Goal: Task Accomplishment & Management: Complete application form

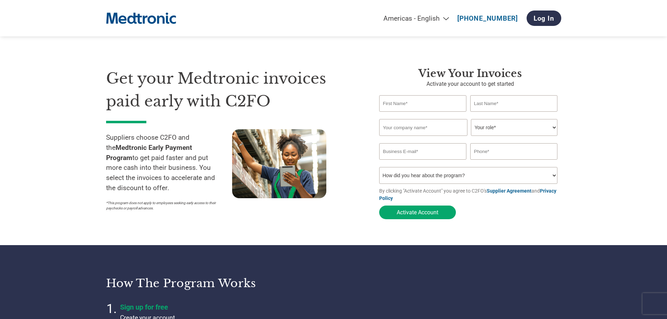
click at [90, 218] on section "Get your Medtronic invoices paid early with C2FO Suppliers choose C2FO and the …" at bounding box center [333, 136] width 667 height 217
drag, startPoint x: 102, startPoint y: 219, endPoint x: 90, endPoint y: 219, distance: 11.6
click at [90, 219] on section "Get your Medtronic invoices paid early with C2FO Suppliers choose C2FO and the …" at bounding box center [333, 136] width 667 height 217
drag, startPoint x: 176, startPoint y: 205, endPoint x: 170, endPoint y: 206, distance: 6.0
click at [170, 206] on div "Get your Medtronic invoices paid early with C2FO Suppliers choose C2FO and the …" at bounding box center [237, 144] width 263 height 155
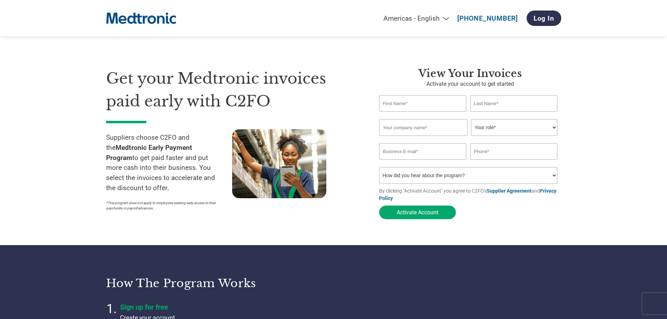
click at [388, 100] on input "text" at bounding box center [423, 103] width 88 height 16
click at [392, 102] on input "text" at bounding box center [423, 103] width 88 height 16
type input "Marawan"
click at [485, 109] on input "text" at bounding box center [514, 103] width 88 height 16
type input "[PERSON_NAME]"
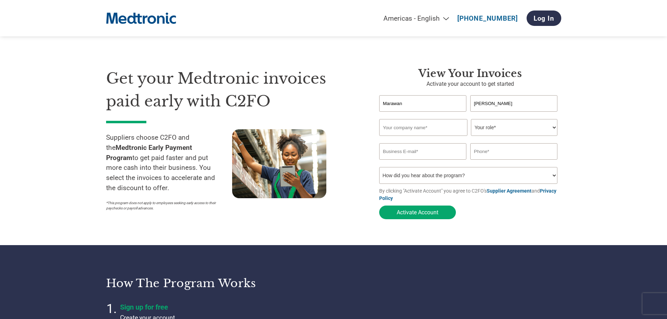
click at [443, 125] on input "text" at bounding box center [423, 127] width 88 height 17
type input "Talkwalker Inc."
click at [501, 120] on select "Your role* CFO Controller Credit Manager Finance Director Treasurer CEO Preside…" at bounding box center [514, 127] width 86 height 17
select select "ACCOUNTS_RECEIVABLE"
click at [471, 120] on select "Your role* CFO Controller Credit Manager Finance Director Treasurer CEO Preside…" at bounding box center [514, 127] width 86 height 17
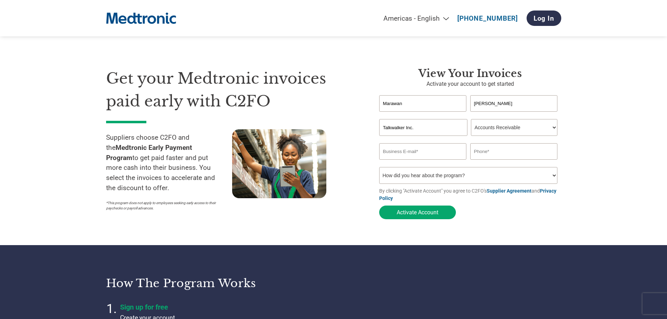
click at [430, 156] on input "email" at bounding box center [423, 151] width 88 height 16
type input "[EMAIL_ADDRESS][DOMAIN_NAME]"
click at [484, 152] on input "text" at bounding box center [514, 151] width 88 height 16
drag, startPoint x: 484, startPoint y: 152, endPoint x: 491, endPoint y: 155, distance: 7.0
click at [484, 151] on input "text" at bounding box center [514, 151] width 88 height 16
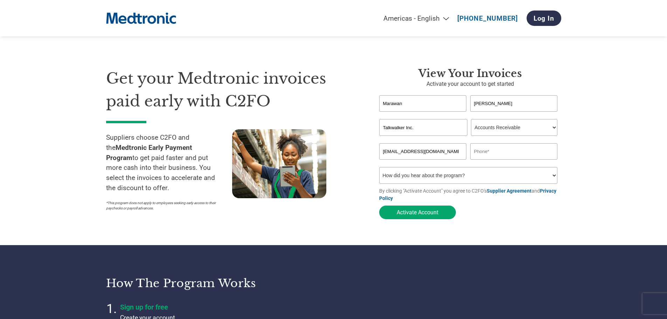
type input "352621567560"
click at [434, 173] on select "How did you hear about the program? Received a letter Email Social Media Online…" at bounding box center [468, 175] width 179 height 17
select select "Email"
click at [379, 169] on select "How did you hear about the program? Received a letter Email Social Media Online…" at bounding box center [468, 175] width 179 height 17
click at [428, 215] on button "Activate Account" at bounding box center [417, 212] width 77 height 14
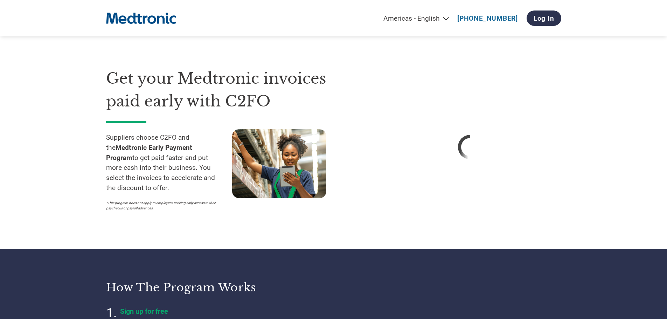
drag, startPoint x: 147, startPoint y: 224, endPoint x: 138, endPoint y: 226, distance: 10.0
click at [138, 226] on div "Get your Medtronic invoices paid early with C2FO Suppliers choose C2FO and the …" at bounding box center [237, 147] width 263 height 160
click at [71, 200] on section "Get your Medtronic invoices paid early with C2FO Suppliers choose C2FO and the …" at bounding box center [333, 138] width 667 height 221
click at [54, 198] on section "Get your Medtronic invoices paid early with C2FO Suppliers choose C2FO and the …" at bounding box center [333, 138] width 667 height 221
click at [46, 198] on section "Get your Medtronic invoices paid early with C2FO Suppliers choose C2FO and the …" at bounding box center [333, 138] width 667 height 221
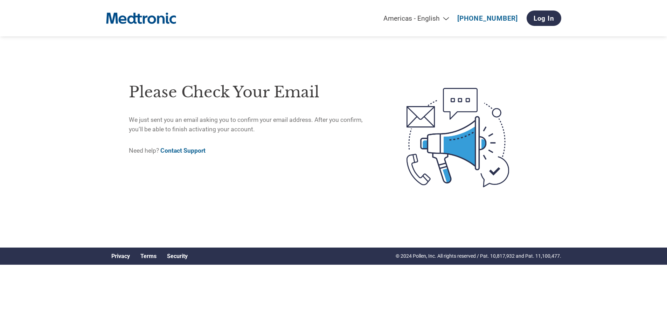
drag, startPoint x: 86, startPoint y: 198, endPoint x: 67, endPoint y: 199, distance: 18.6
drag, startPoint x: 67, startPoint y: 199, endPoint x: 61, endPoint y: 199, distance: 6.7
click at [67, 199] on div "Americas - English Américas - Español [GEOGRAPHIC_DATA] - Português Amériques -…" at bounding box center [336, 118] width 672 height 237
click at [61, 199] on div "Americas - English Américas - Español [GEOGRAPHIC_DATA] - Português Amériques -…" at bounding box center [336, 118] width 672 height 237
drag, startPoint x: 61, startPoint y: 199, endPoint x: 56, endPoint y: 199, distance: 4.6
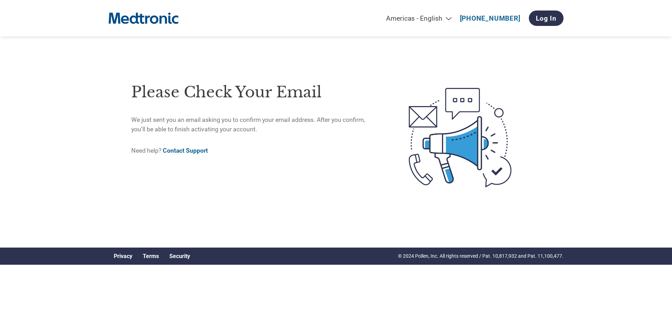
click at [56, 199] on div "Americas - English Américas - Español [GEOGRAPHIC_DATA] - Português Amériques -…" at bounding box center [336, 118] width 672 height 237
click at [74, 199] on div "Americas - English Américas - Español [GEOGRAPHIC_DATA] - Português Amériques -…" at bounding box center [336, 118] width 672 height 237
drag, startPoint x: 74, startPoint y: 199, endPoint x: 84, endPoint y: 198, distance: 10.2
click at [66, 199] on div "Americas - English Américas - Español [GEOGRAPHIC_DATA] - Português Amériques -…" at bounding box center [336, 118] width 672 height 237
drag, startPoint x: 91, startPoint y: 198, endPoint x: 87, endPoint y: 197, distance: 3.9
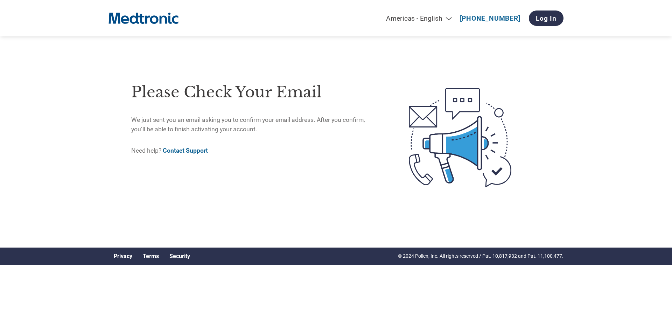
click at [78, 198] on div "Americas - English Américas - Español [GEOGRAPHIC_DATA] - Português Amériques -…" at bounding box center [336, 118] width 672 height 237
drag, startPoint x: 78, startPoint y: 198, endPoint x: 71, endPoint y: 198, distance: 7.4
click at [71, 198] on div "Americas - English Américas - Español [GEOGRAPHIC_DATA] - Português Amériques -…" at bounding box center [336, 118] width 672 height 237
click at [85, 198] on div "Americas - English Américas - Español [GEOGRAPHIC_DATA] - Português Amériques -…" at bounding box center [336, 118] width 672 height 237
click at [81, 198] on div "Americas - English Américas - Español [GEOGRAPHIC_DATA] - Português Amériques -…" at bounding box center [336, 118] width 672 height 237
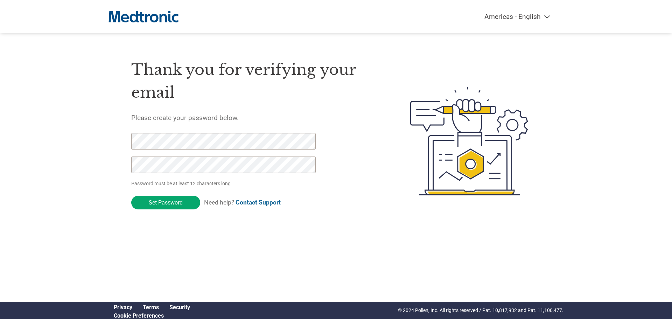
click at [75, 171] on div "Americas - English Américas - Español Américas - Português Amériques - Français…" at bounding box center [336, 113] width 672 height 226
click at [150, 205] on input "Set Password" at bounding box center [165, 203] width 69 height 14
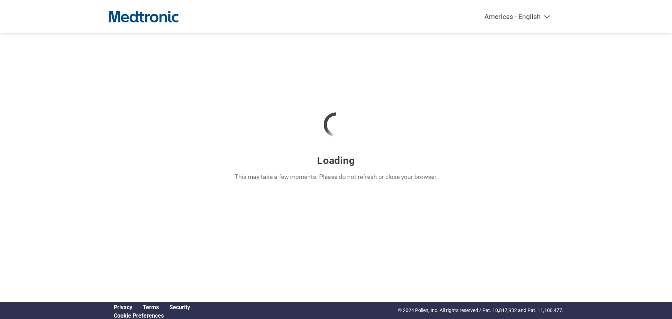
drag, startPoint x: 90, startPoint y: 124, endPoint x: 79, endPoint y: 125, distance: 10.9
click at [79, 125] on div "Americas - English Américas - Español Américas - Português Amériques - Français…" at bounding box center [336, 113] width 672 height 226
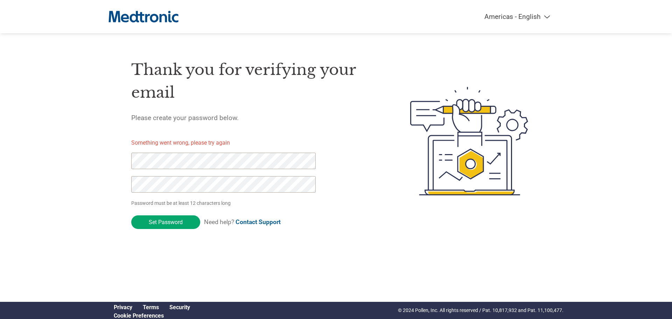
drag, startPoint x: 96, startPoint y: 126, endPoint x: 76, endPoint y: 124, distance: 19.8
click at [76, 124] on div "Americas - English Américas - Español Américas - Português Amériques - Français…" at bounding box center [336, 113] width 672 height 226
click at [168, 221] on input "Set Password" at bounding box center [165, 222] width 69 height 14
click at [97, 198] on div "Americas - English Américas - Español Américas - Português Amériques - Français…" at bounding box center [336, 113] width 672 height 226
click at [186, 225] on input "Set Password" at bounding box center [165, 222] width 69 height 14
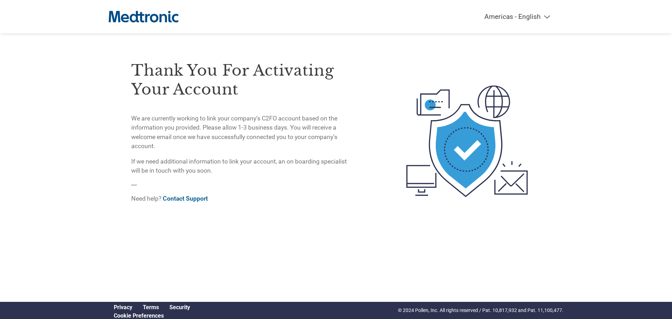
drag, startPoint x: 61, startPoint y: 144, endPoint x: 50, endPoint y: 144, distance: 10.2
click at [50, 144] on div "Americas - English Américas - Español Américas - Português Amériques - Français…" at bounding box center [336, 113] width 672 height 226
click at [76, 139] on div "Americas - English Américas - Español Américas - Português Amériques - Français…" at bounding box center [336, 113] width 672 height 226
drag, startPoint x: 72, startPoint y: 135, endPoint x: 67, endPoint y: 135, distance: 5.3
click at [63, 135] on div "Americas - English Américas - Español Américas - Português Amériques - Français…" at bounding box center [336, 113] width 672 height 226
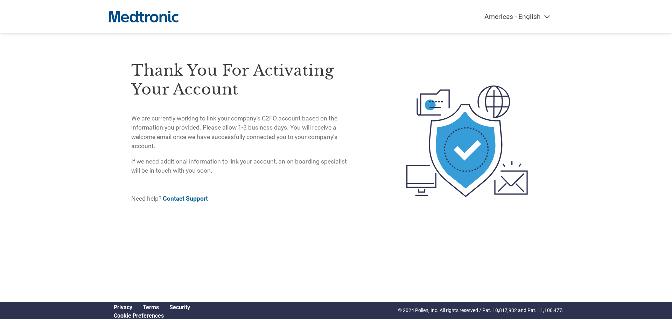
drag, startPoint x: 79, startPoint y: 133, endPoint x: 69, endPoint y: 134, distance: 10.9
click at [69, 134] on div "Americas - English Américas - Español Américas - Português Amériques - Français…" at bounding box center [336, 113] width 672 height 226
drag, startPoint x: 95, startPoint y: 134, endPoint x: 67, endPoint y: 134, distance: 28.0
drag, startPoint x: 67, startPoint y: 134, endPoint x: 50, endPoint y: 134, distance: 17.5
click at [66, 134] on div "Americas - English Américas - Español Américas - Português Amériques - Français…" at bounding box center [336, 113] width 672 height 226
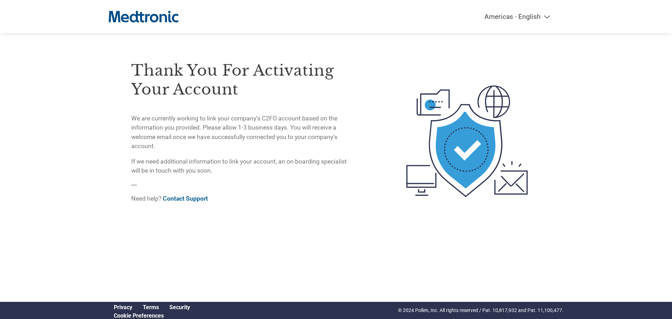
click at [49, 134] on div "Americas - English Américas - Español Américas - Português Amériques - Français…" at bounding box center [336, 113] width 672 height 226
click at [92, 141] on div "Americas - English Américas - Español Américas - Português Amériques - Français…" at bounding box center [336, 113] width 672 height 226
drag, startPoint x: 92, startPoint y: 141, endPoint x: 78, endPoint y: 141, distance: 14.4
click at [78, 141] on div "Americas - English Américas - Español Américas - Português Amériques - Français…" at bounding box center [336, 113] width 672 height 226
click at [190, 199] on link "Contact Support" at bounding box center [185, 198] width 45 height 7
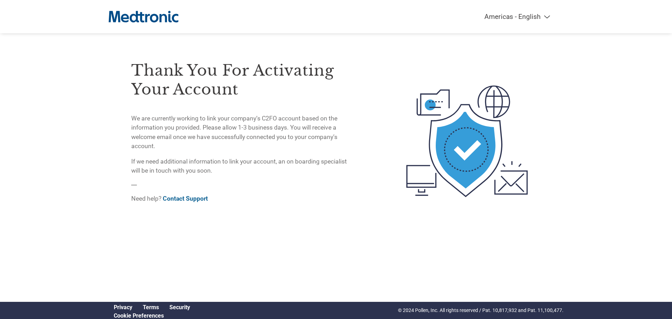
drag, startPoint x: 88, startPoint y: 179, endPoint x: 83, endPoint y: 180, distance: 5.3
click at [83, 180] on div "Americas - English Américas - Español Américas - Português Amériques - Français…" at bounding box center [336, 113] width 672 height 226
click at [176, 198] on link "Contact Support" at bounding box center [185, 198] width 45 height 7
click at [197, 200] on link "Contact Support" at bounding box center [185, 198] width 45 height 7
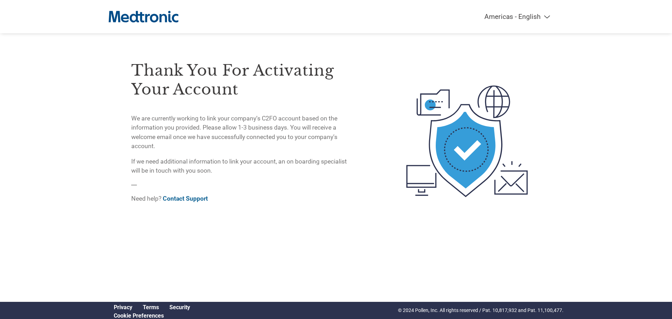
click at [197, 200] on link "Contact Support" at bounding box center [185, 198] width 45 height 7
click at [198, 200] on link "Contact Support" at bounding box center [185, 198] width 45 height 7
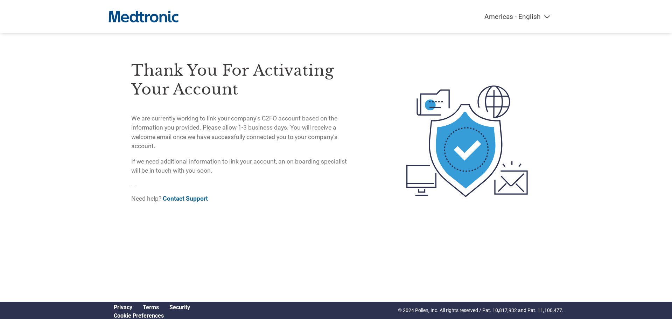
click at [198, 200] on link "Contact Support" at bounding box center [185, 198] width 45 height 7
click at [302, 185] on div "Thank you for activating your account We are currently working to link your com…" at bounding box center [241, 127] width 221 height 163
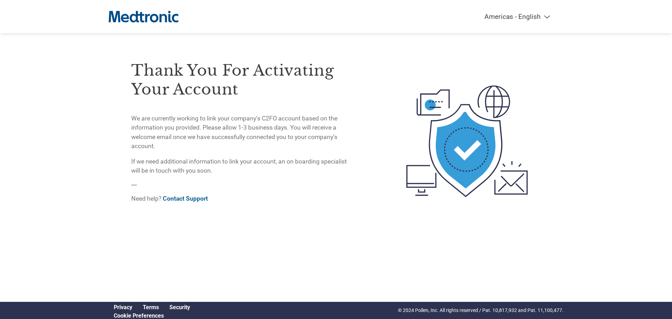
click at [183, 198] on link "Contact Support" at bounding box center [185, 198] width 45 height 7
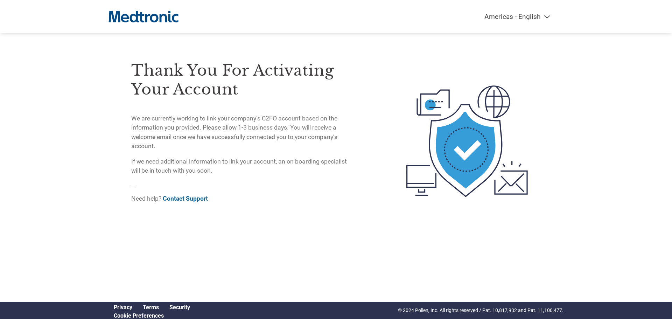
click at [183, 198] on link "Contact Support" at bounding box center [185, 198] width 45 height 7
click at [187, 201] on link "Contact Support" at bounding box center [185, 198] width 45 height 7
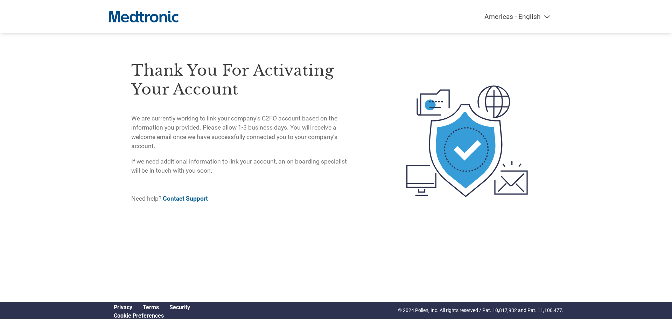
click at [187, 201] on link "Contact Support" at bounding box center [185, 198] width 45 height 7
click at [142, 12] on img at bounding box center [144, 16] width 70 height 19
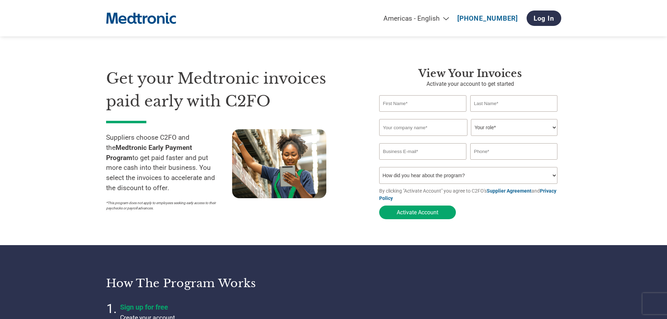
drag, startPoint x: 0, startPoint y: 0, endPoint x: 350, endPoint y: 72, distance: 357.7
click at [332, 81] on h1 "Get your Medtronic invoices paid early with C2FO" at bounding box center [232, 89] width 252 height 45
click at [546, 19] on link "Log In" at bounding box center [544, 18] width 35 height 15
drag, startPoint x: 541, startPoint y: 24, endPoint x: 374, endPoint y: 65, distance: 171.8
click at [541, 24] on link "Log In" at bounding box center [544, 18] width 35 height 15
